Goal: Task Accomplishment & Management: Manage account settings

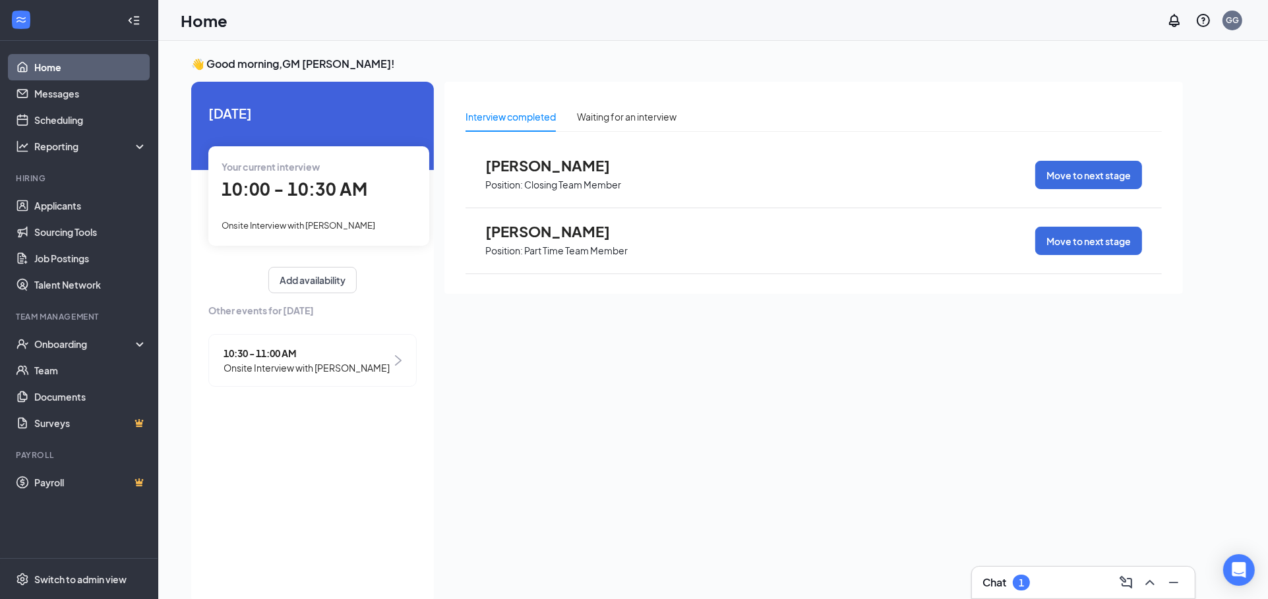
click at [577, 228] on span "[PERSON_NAME]" at bounding box center [557, 231] width 145 height 17
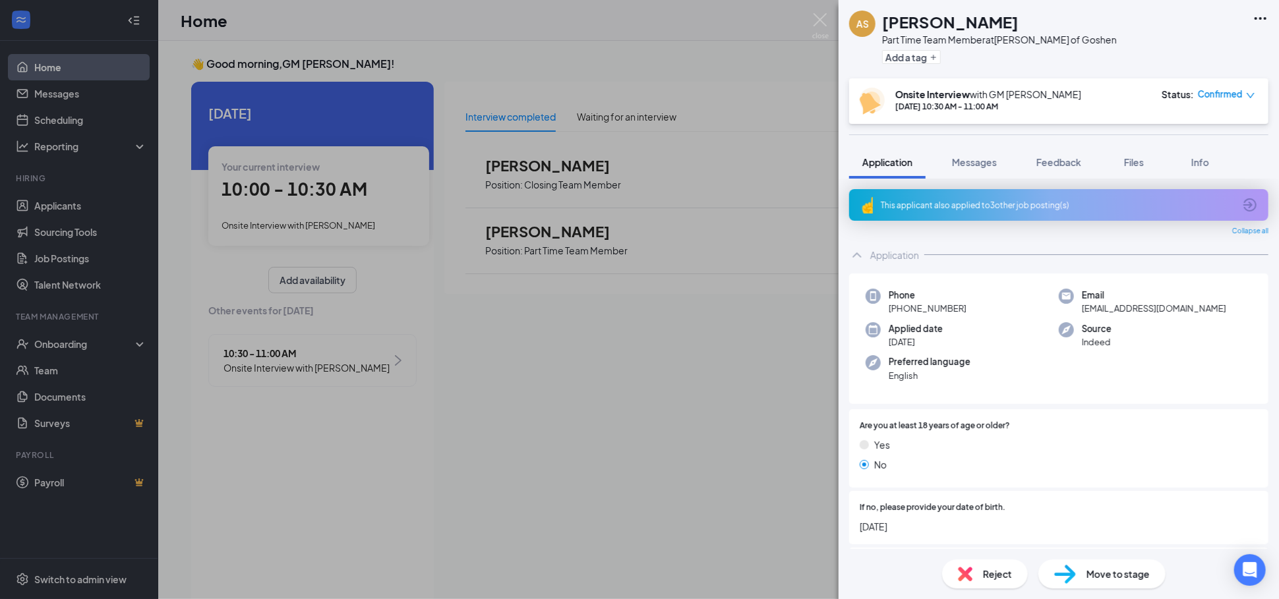
click at [978, 574] on div "Reject" at bounding box center [985, 574] width 86 height 29
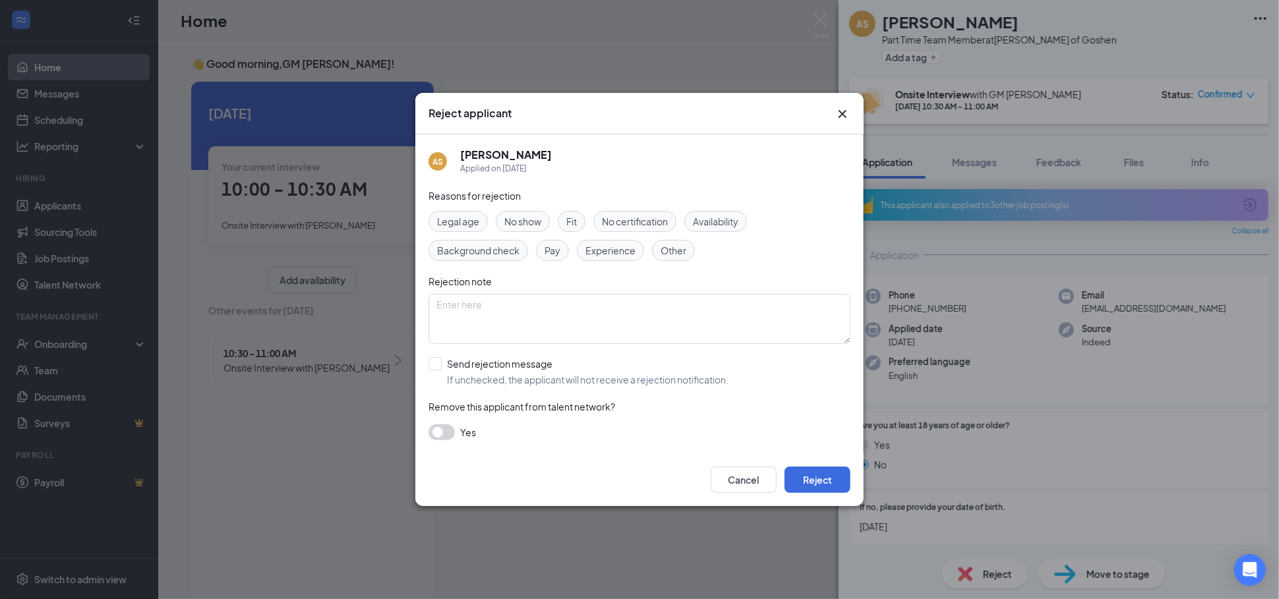
click at [572, 216] on span "Fit" at bounding box center [571, 221] width 11 height 15
click at [471, 357] on input "Send rejection message If unchecked, the applicant will not receive a rejection…" at bounding box center [578, 371] width 300 height 29
checkbox input "true"
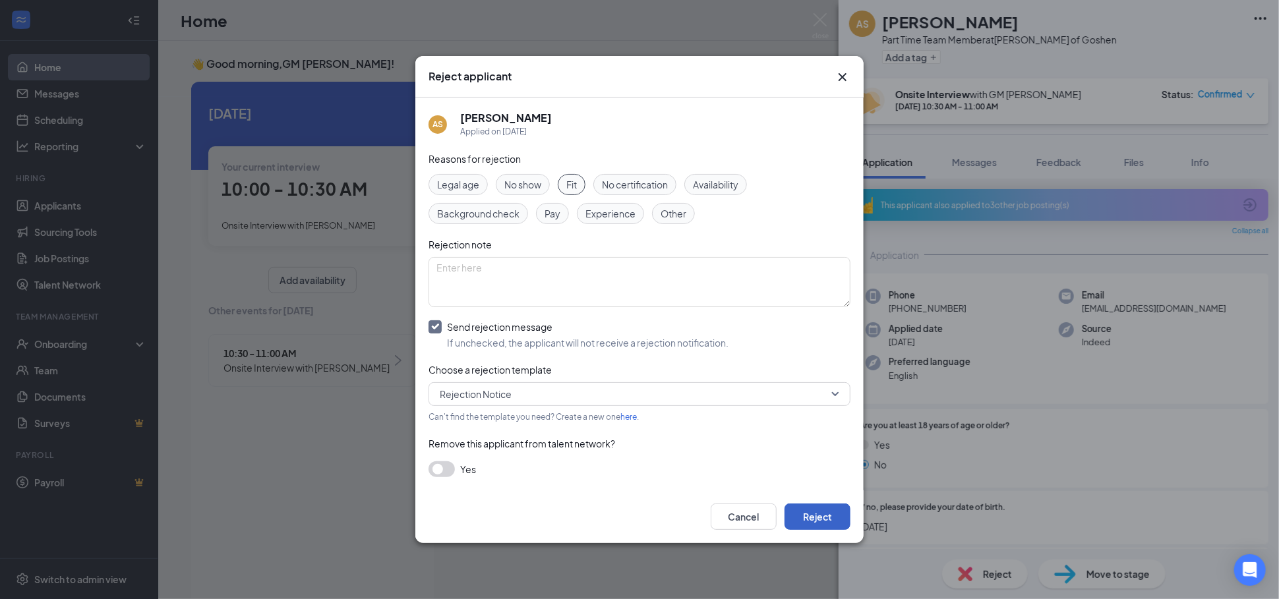
click at [831, 504] on button "Reject" at bounding box center [817, 517] width 66 height 26
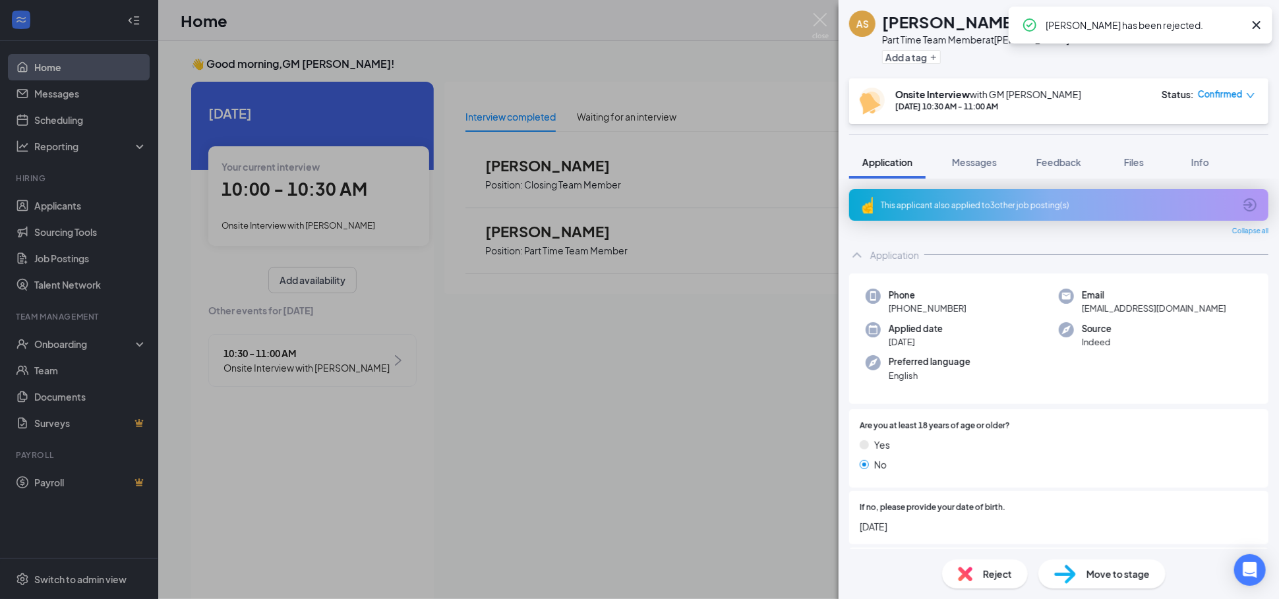
click at [762, 416] on div "AS [PERSON_NAME] Part Time Team Member at [PERSON_NAME] of Goshen Add a tag Ons…" at bounding box center [639, 299] width 1279 height 599
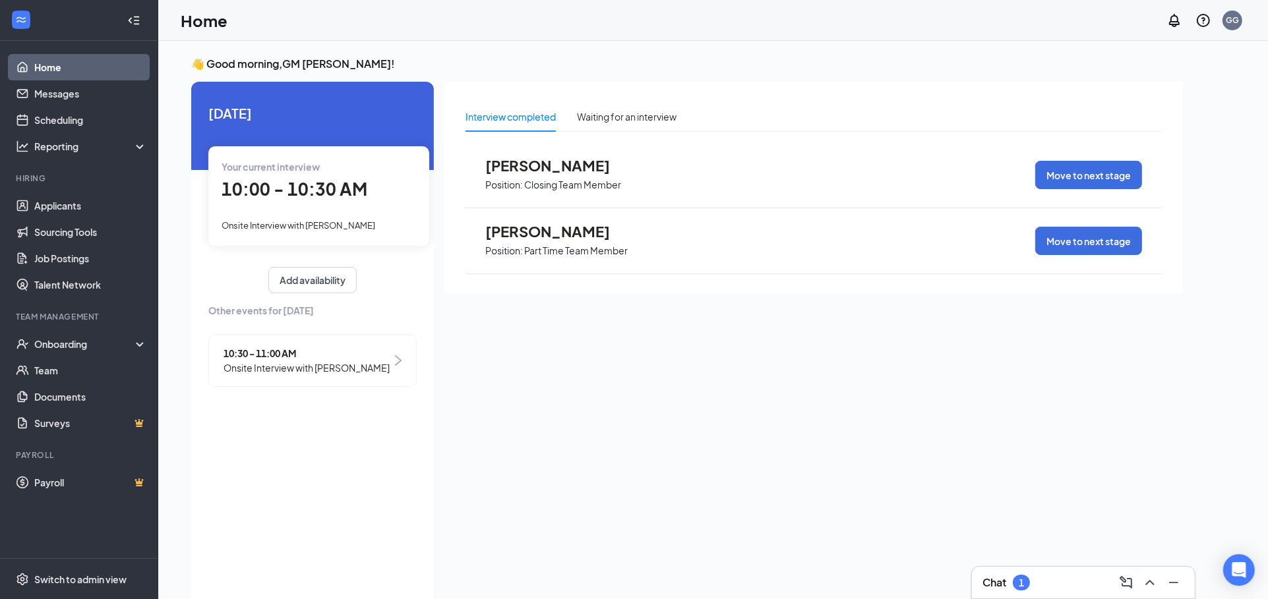
click at [365, 372] on div "10:30 - 11:00 AM Onsite Interview with [PERSON_NAME]" at bounding box center [312, 360] width 208 height 53
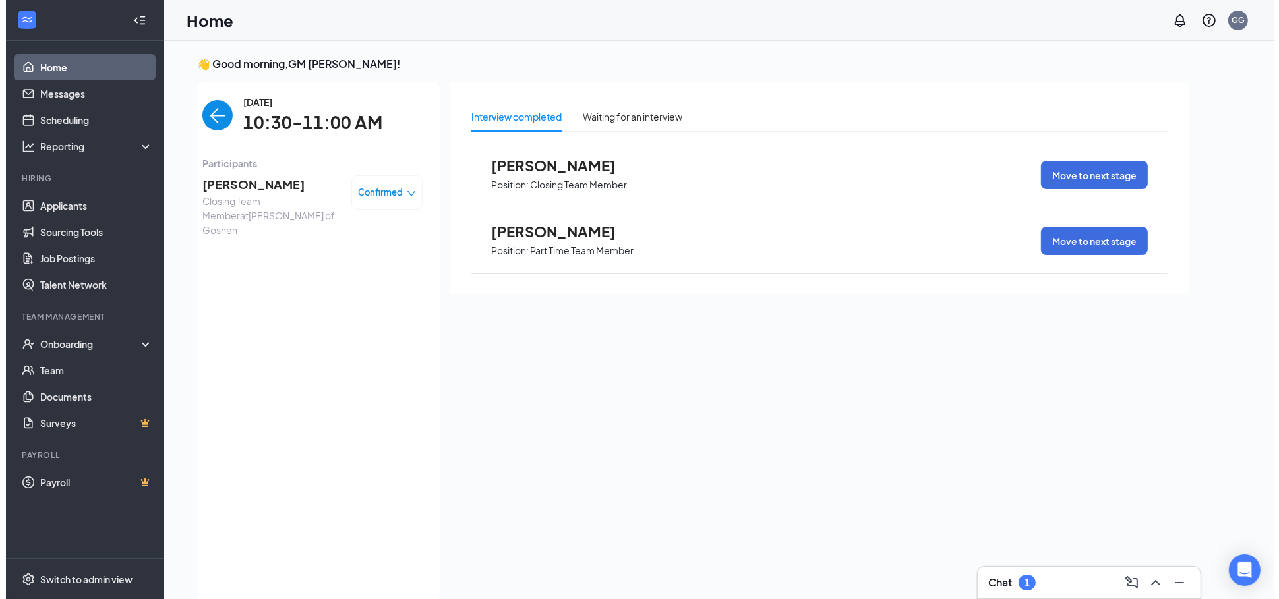
scroll to position [5, 0]
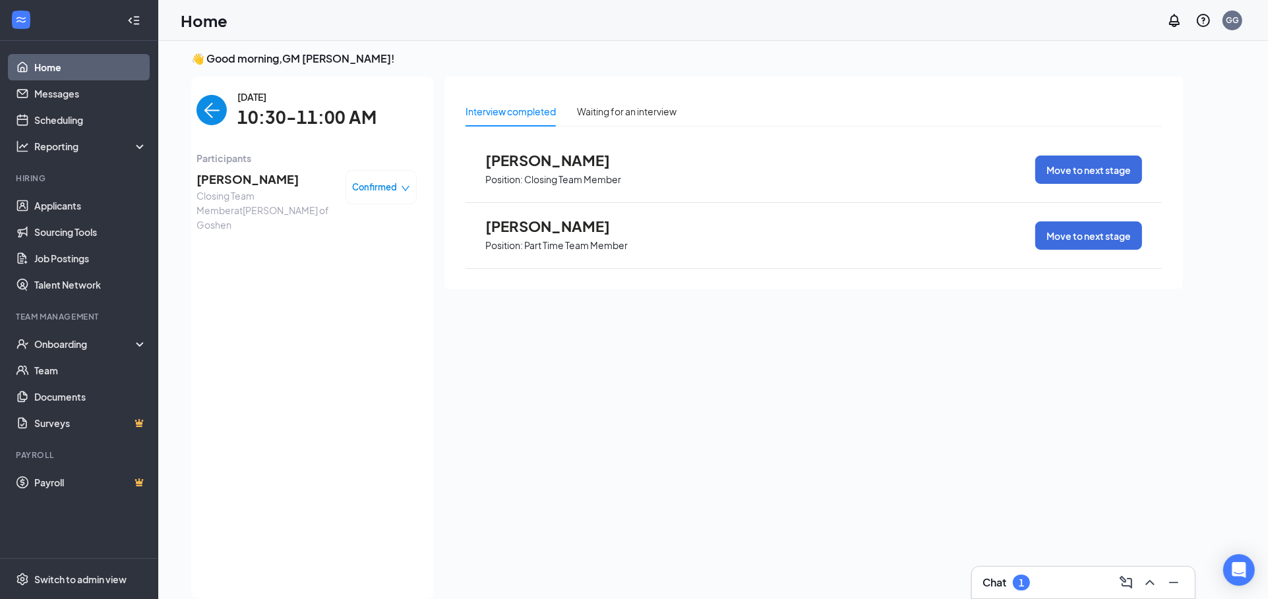
click at [228, 183] on span "[PERSON_NAME]" at bounding box center [265, 179] width 138 height 18
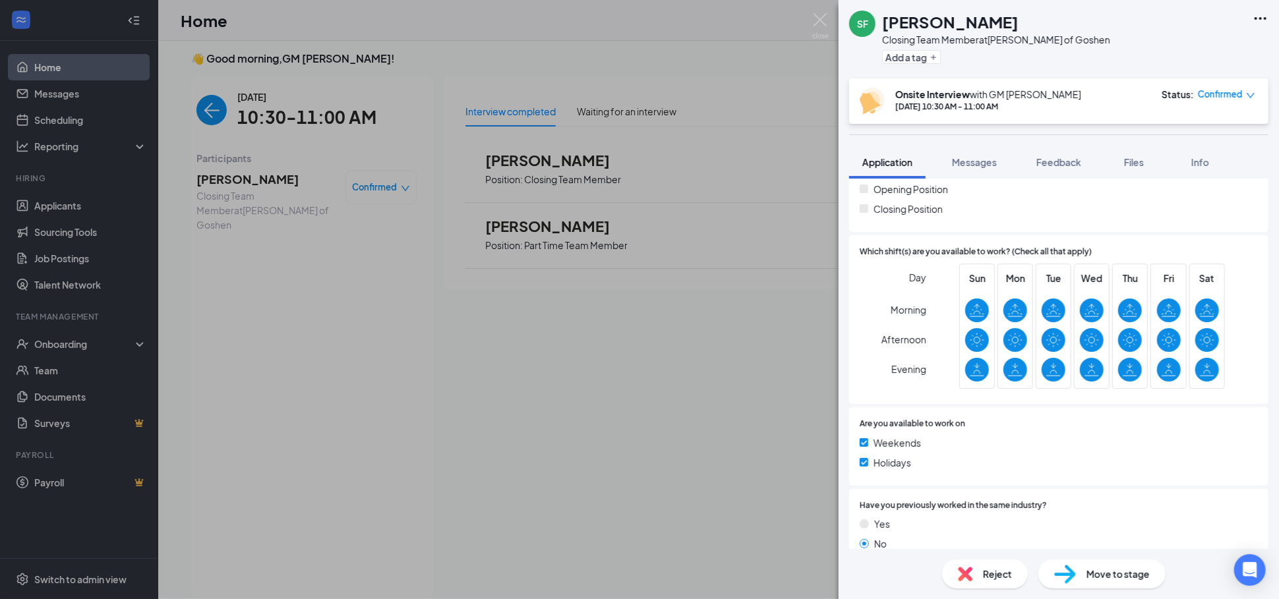
scroll to position [366, 0]
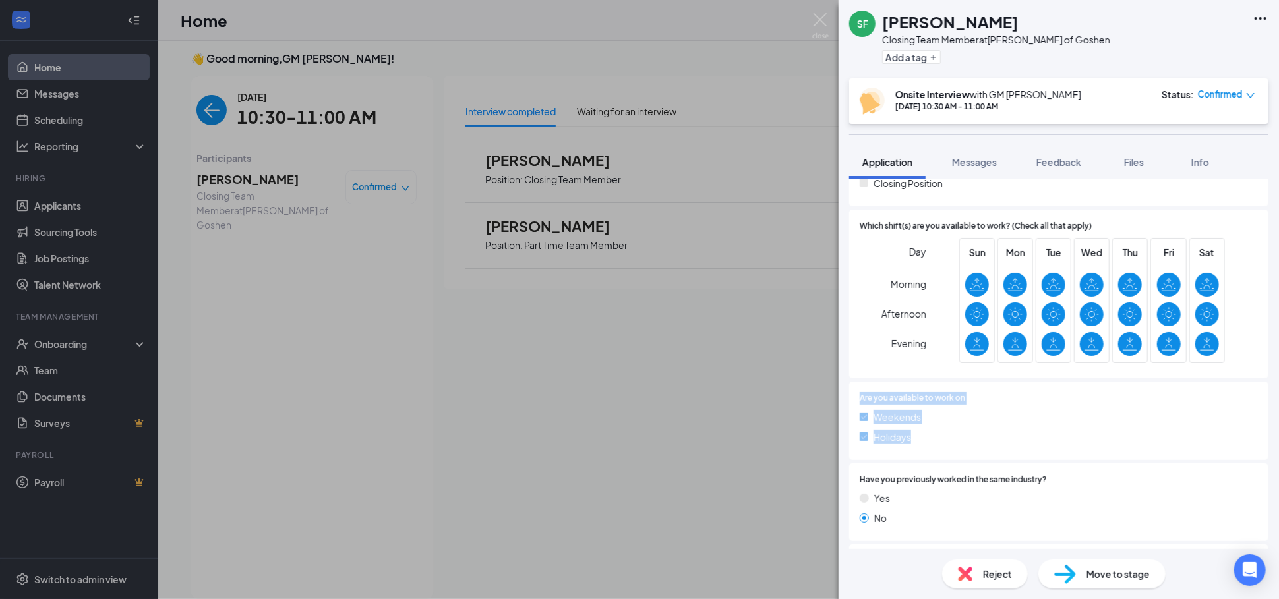
drag, startPoint x: 914, startPoint y: 434, endPoint x: 860, endPoint y: 405, distance: 61.3
click at [860, 405] on div "Are you available to work on Weekends Holidays" at bounding box center [1059, 420] width 398 height 57
click at [864, 406] on div "Are you available to work on Weekends Holidays" at bounding box center [1059, 420] width 398 height 57
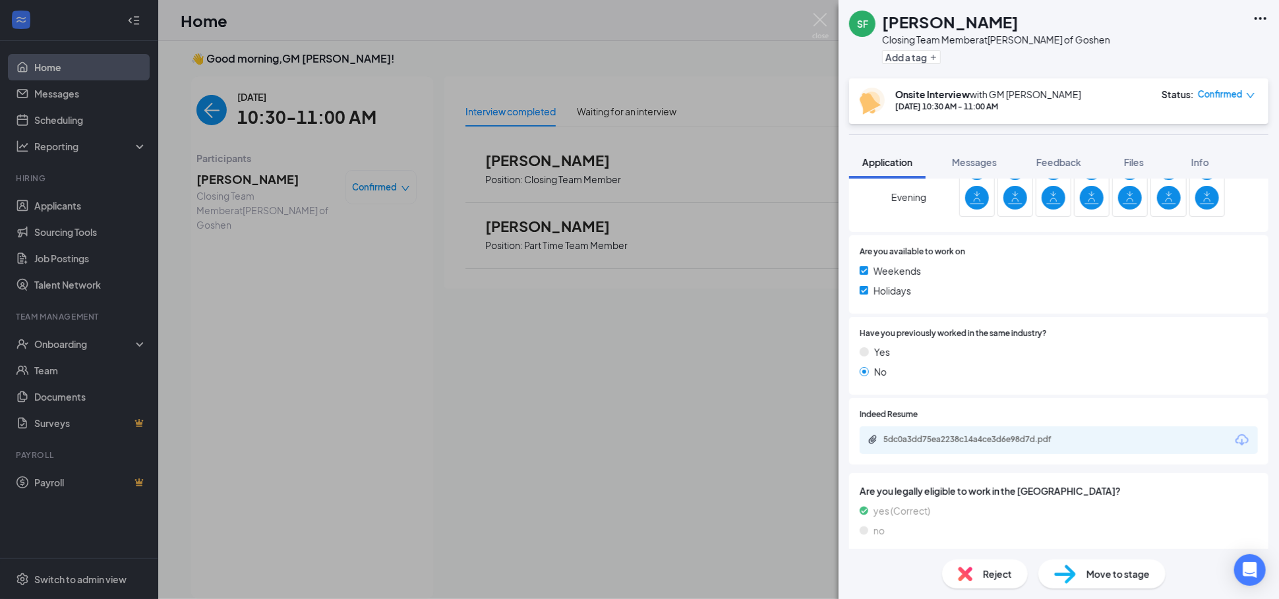
scroll to position [518, 0]
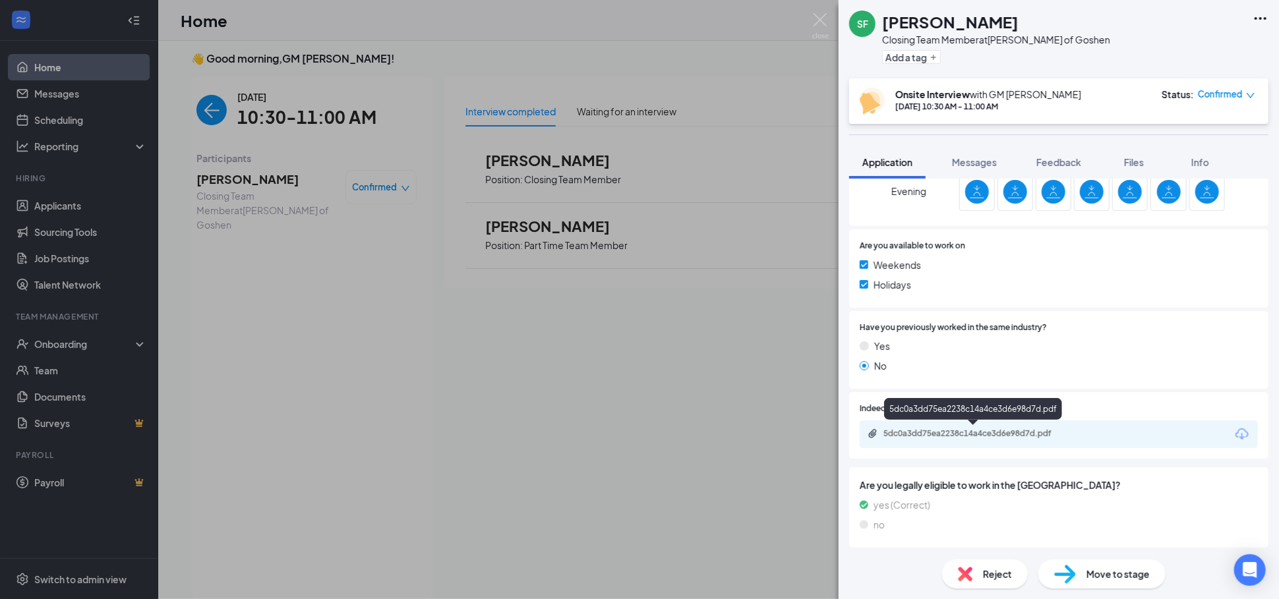
click at [1030, 429] on div "5dc0a3dd75ea2238c14a4ce3d6e98d7d.pdf" at bounding box center [975, 433] width 185 height 11
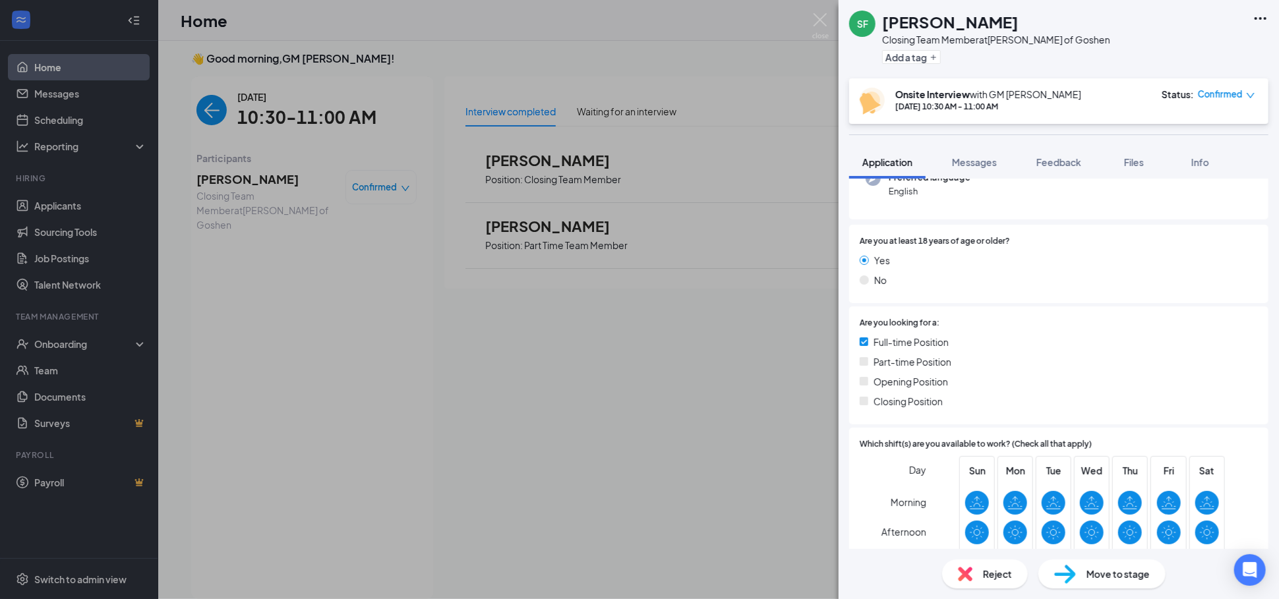
scroll to position [147, 0]
